Goal: Information Seeking & Learning: Learn about a topic

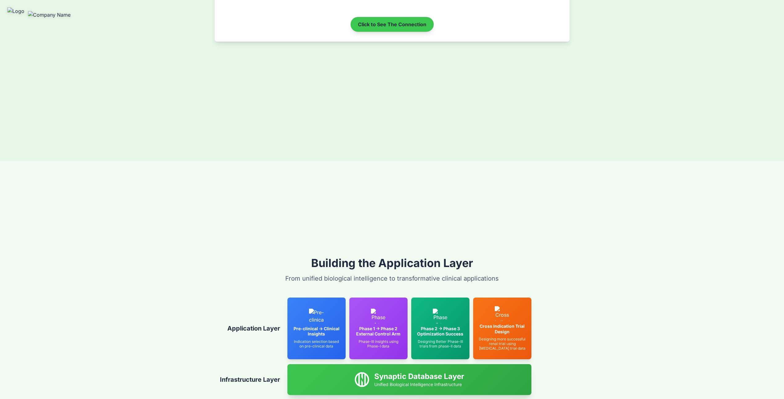
scroll to position [1993, 0]
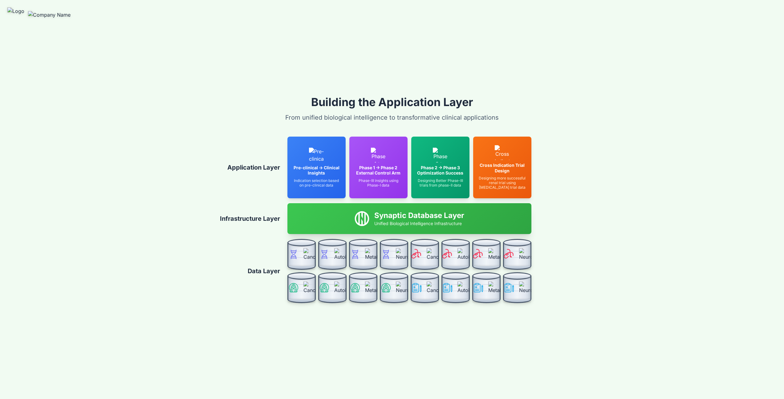
click at [571, 96] on div "Building the Application Layer From unified biological intelligence to transfor…" at bounding box center [392, 199] width 784 height 399
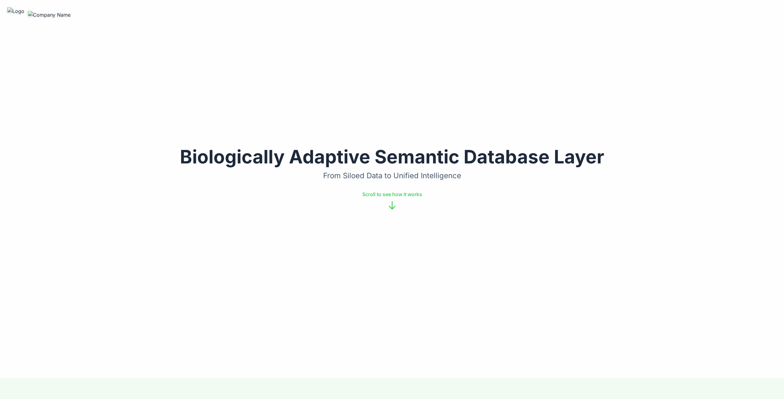
scroll to position [0, 0]
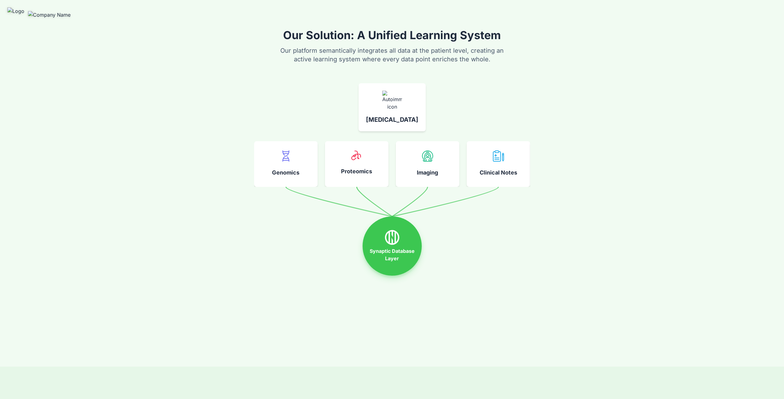
click at [398, 238] on icon at bounding box center [392, 237] width 14 height 15
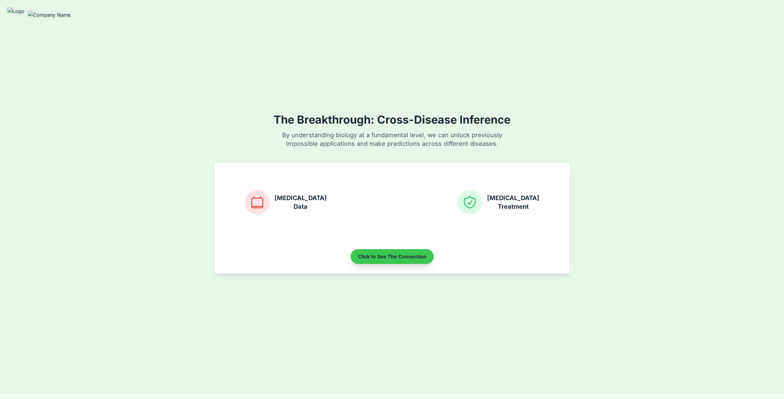
click at [409, 256] on button "Click to See The Connection" at bounding box center [392, 256] width 83 height 15
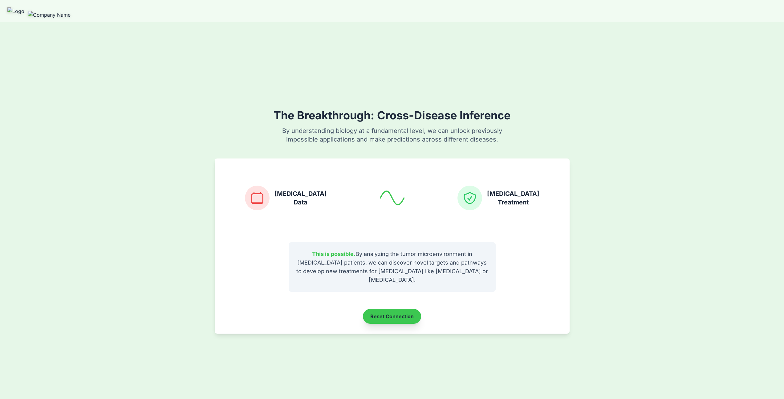
click at [401, 309] on button "Reset Connection" at bounding box center [392, 316] width 58 height 15
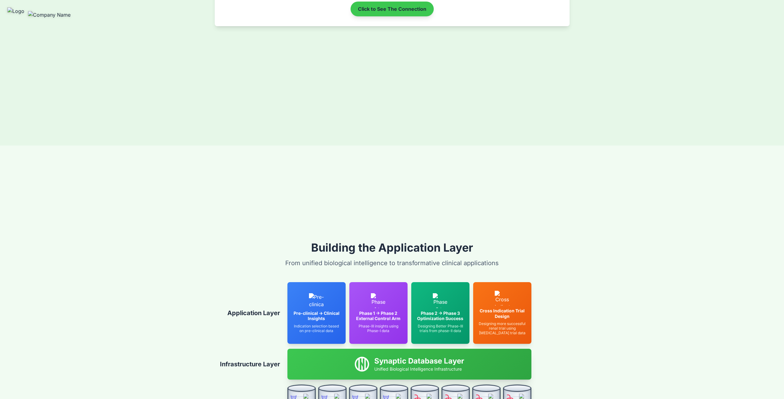
scroll to position [1993, 0]
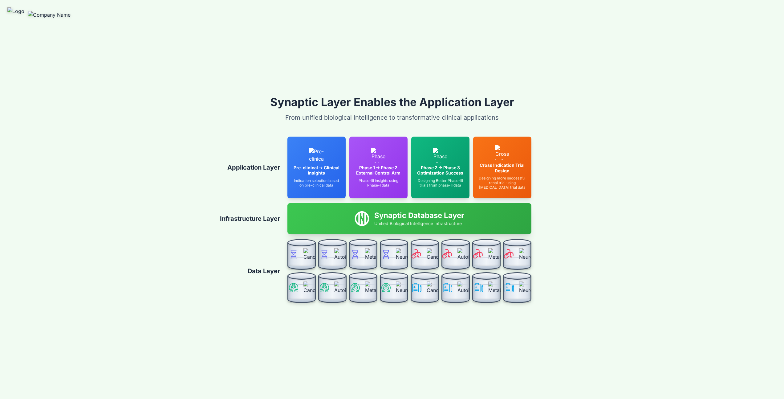
scroll to position [1992, 0]
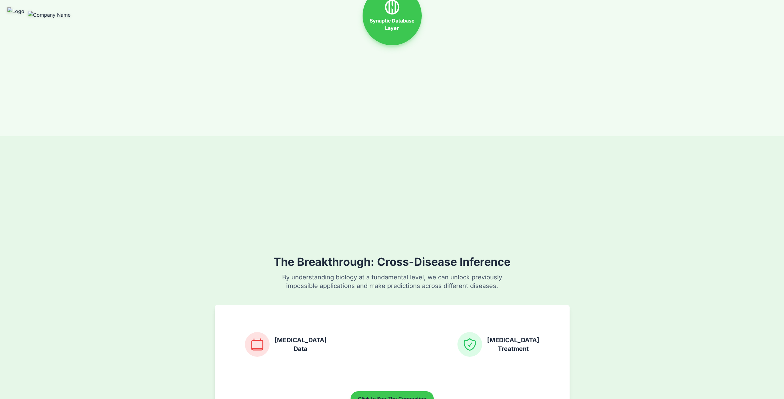
scroll to position [1993, 0]
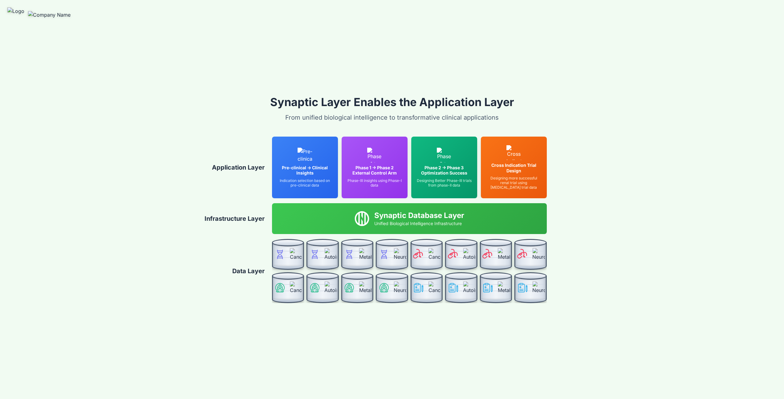
click at [125, 169] on div "Synaptic Layer Enables the Application Layer From unified biological intelligen…" at bounding box center [392, 199] width 784 height 399
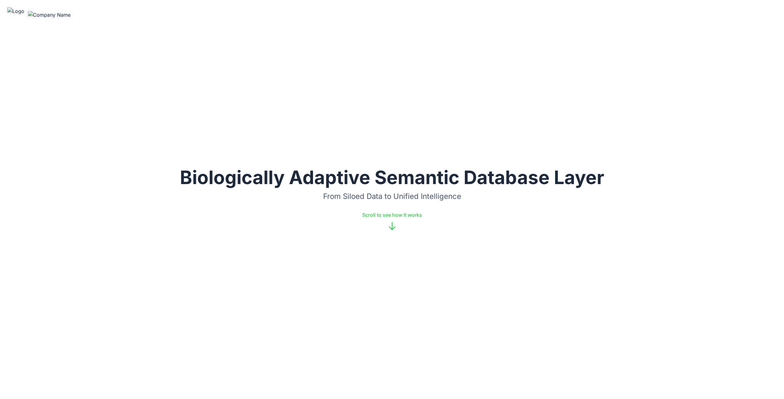
scroll to position [1993, 0]
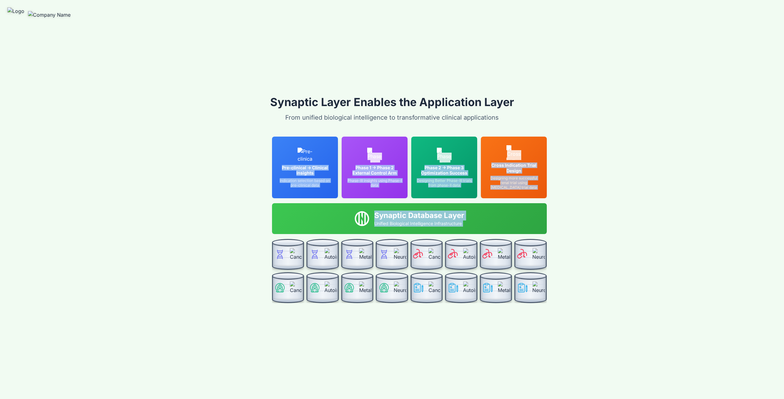
drag, startPoint x: 238, startPoint y: 165, endPoint x: 223, endPoint y: 242, distance: 77.8
click at [223, 242] on div "Application Layer Pre-clinical → Clinical Insights Indication selection based o…" at bounding box center [392, 219] width 339 height 166
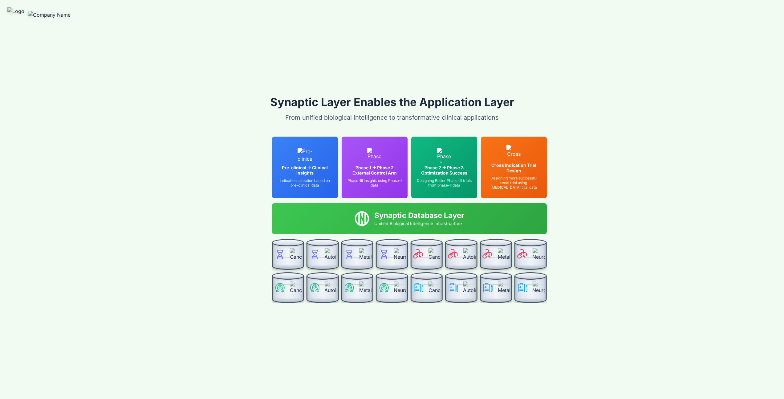
click at [216, 183] on div "Synaptic Layer Enables the Application Layer From unified biological intelligen…" at bounding box center [392, 199] width 784 height 399
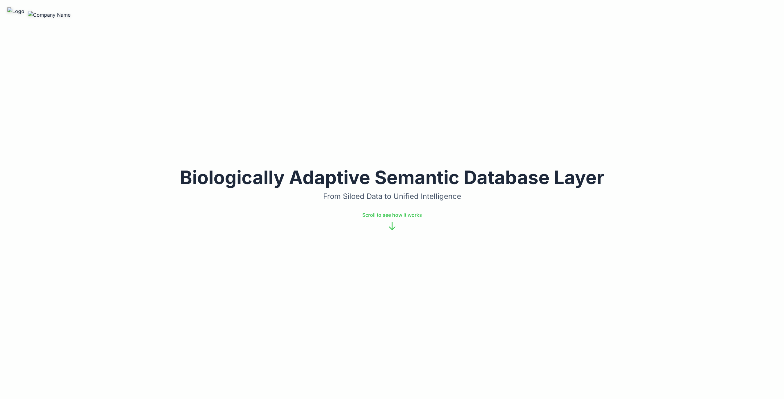
scroll to position [1993, 0]
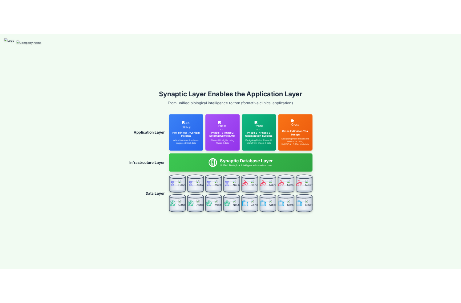
scroll to position [1526, 0]
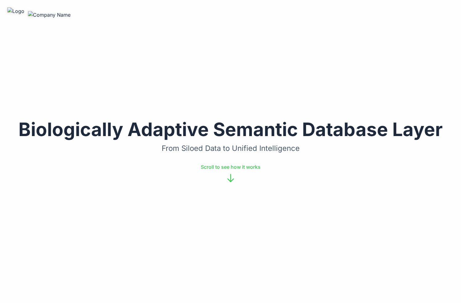
scroll to position [1526, 0]
